Goal: Find specific page/section: Find specific page/section

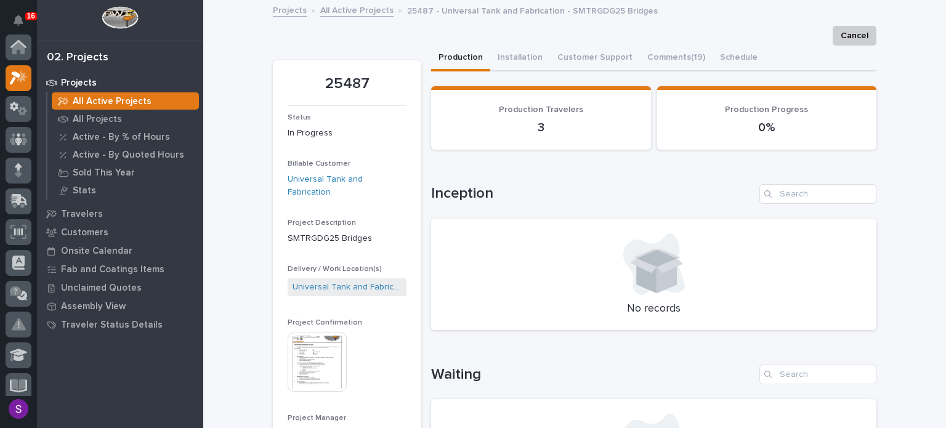
scroll to position [31, 0]
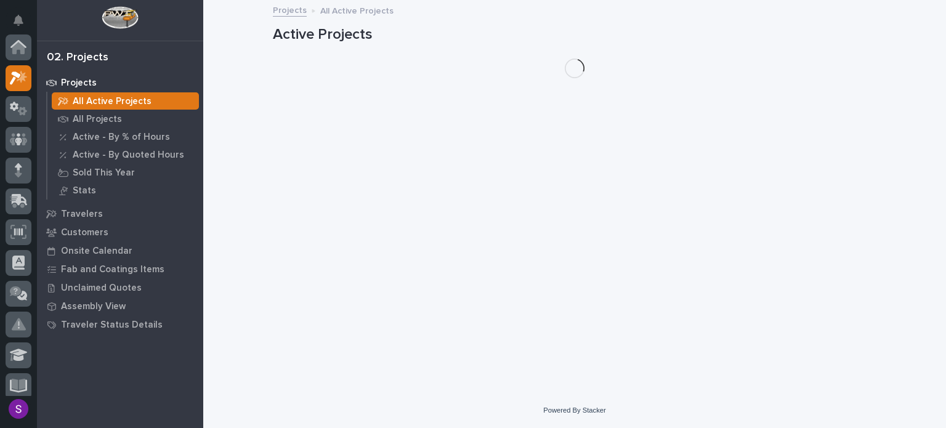
scroll to position [31, 0]
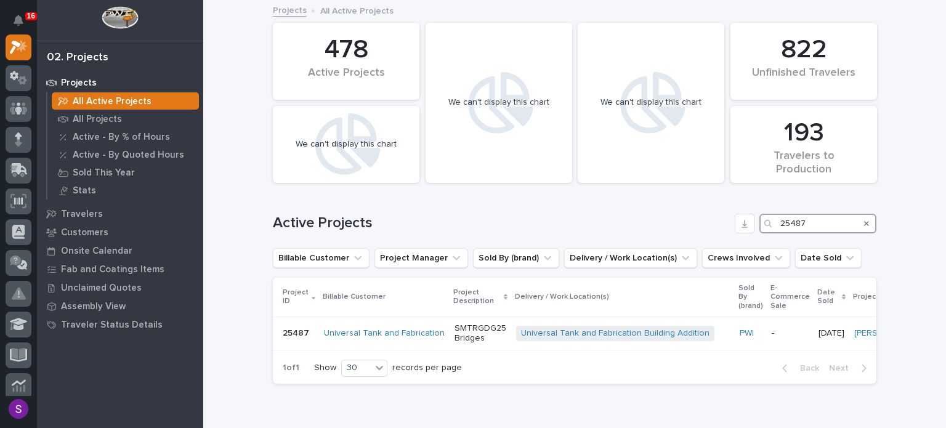
drag, startPoint x: 817, startPoint y: 229, endPoint x: 754, endPoint y: 237, distance: 63.4
click at [754, 237] on div "Active Projects 25487" at bounding box center [575, 218] width 604 height 59
paste input "6235"
type input "26235"
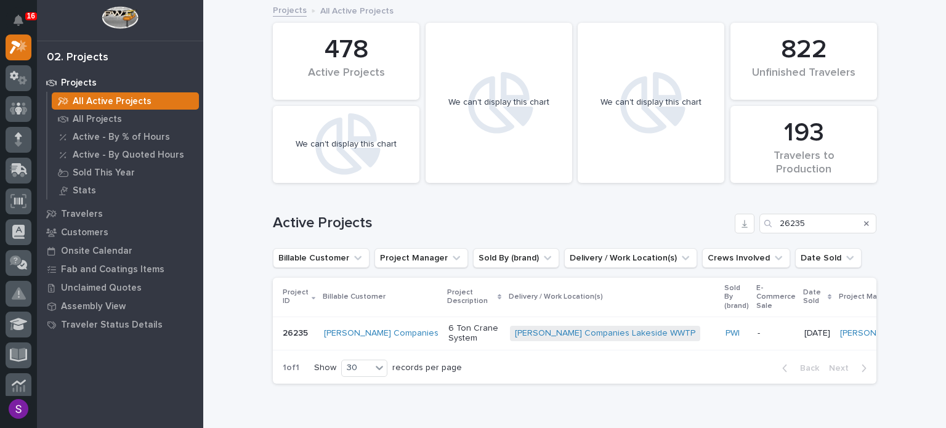
click at [726, 328] on div "PWI" at bounding box center [737, 333] width 22 height 10
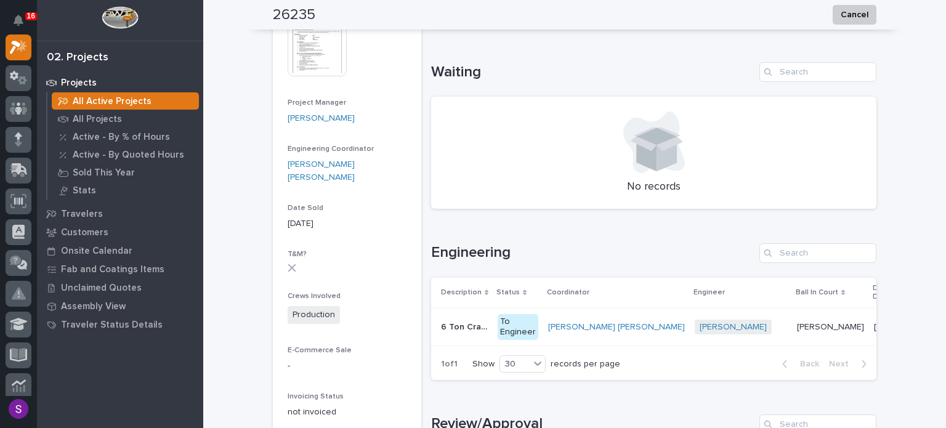
scroll to position [131, 0]
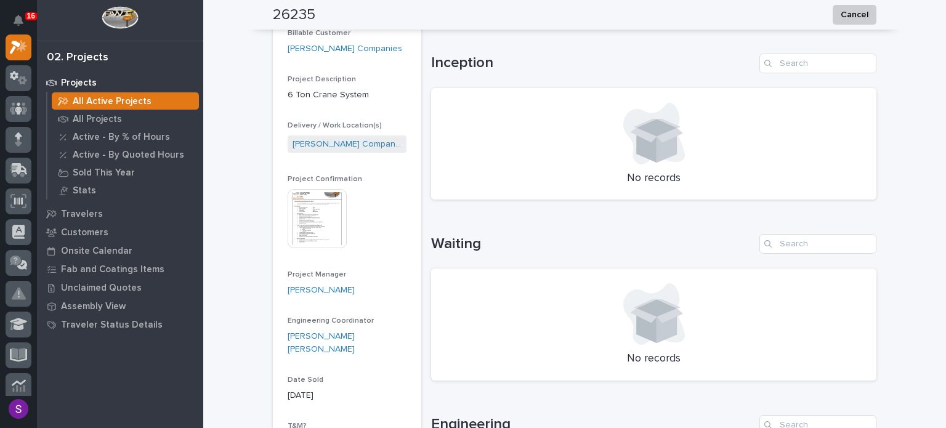
click at [313, 205] on img at bounding box center [317, 218] width 59 height 59
